Goal: Transaction & Acquisition: Purchase product/service

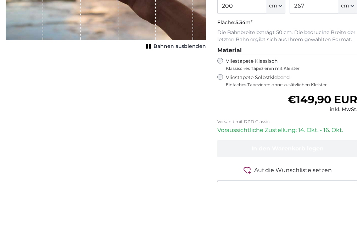
scroll to position [153, 0]
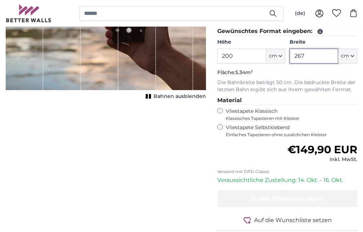
click at [327, 58] on input "267" at bounding box center [314, 56] width 49 height 15
type input "2"
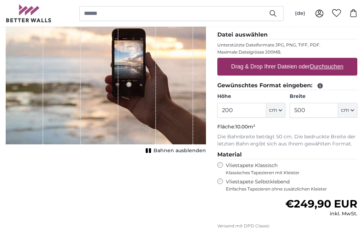
scroll to position [95, 0]
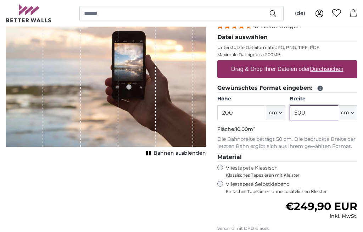
type input "500"
click at [282, 113] on icon "button" at bounding box center [281, 113] width 4 height 4
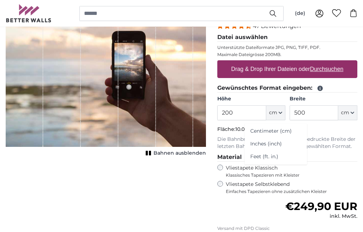
click at [307, 145] on link "Inches (inch)" at bounding box center [276, 144] width 62 height 13
type input "78.7"
type input "105.1"
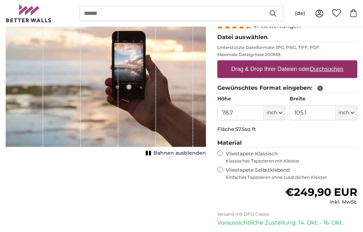
click at [280, 112] on icon "button" at bounding box center [281, 113] width 4 height 4
click at [287, 132] on link "Centimeter (cm)" at bounding box center [274, 131] width 62 height 13
type input "200"
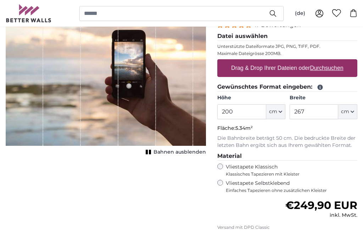
scroll to position [99, 0]
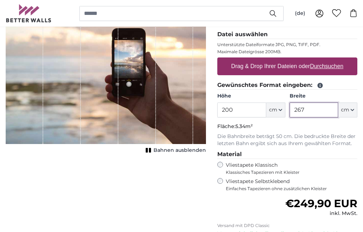
click at [326, 109] on input "267" at bounding box center [314, 110] width 49 height 15
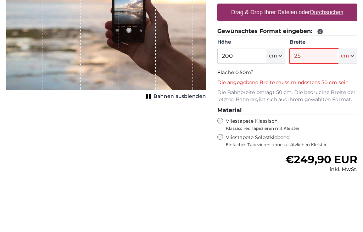
type input "2"
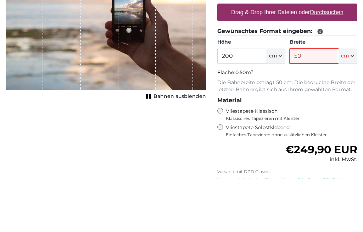
type input "500"
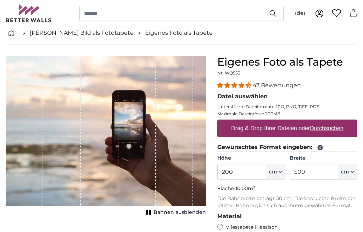
scroll to position [0, 0]
